Goal: Ask a question

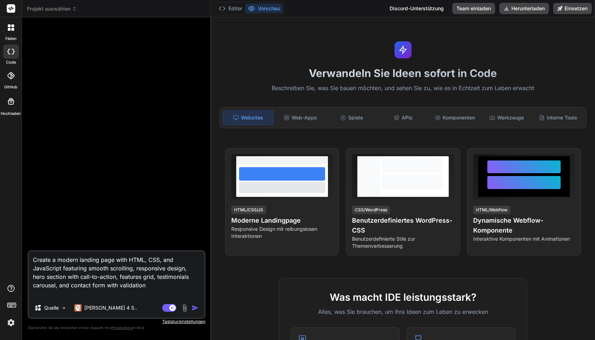
click at [196, 307] on img "button" at bounding box center [194, 308] width 7 height 7
type textarea "x"
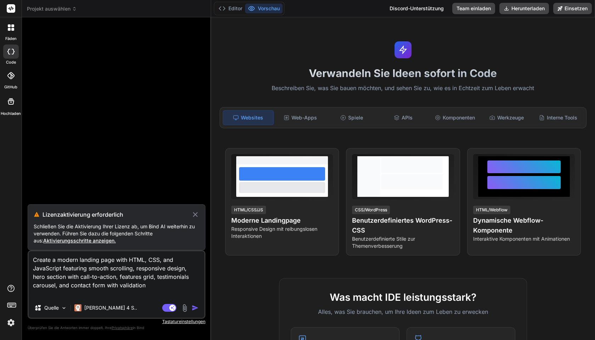
click at [196, 307] on img "button" at bounding box center [194, 308] width 7 height 7
